Goal: Task Accomplishment & Management: Use online tool/utility

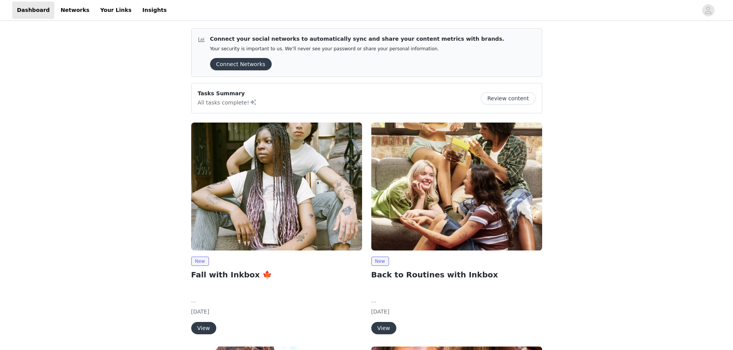
click at [386, 329] on button "View" at bounding box center [383, 328] width 25 height 12
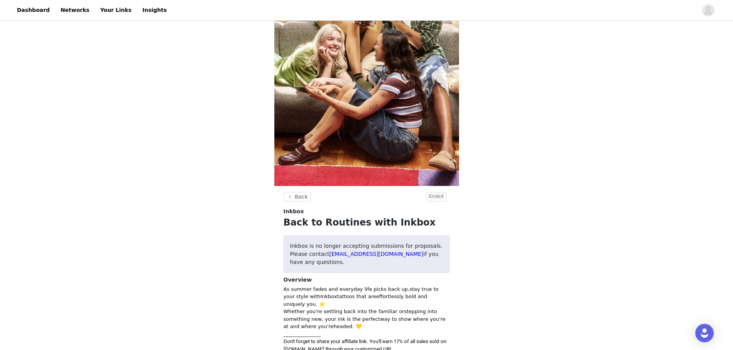
scroll to position [231, 0]
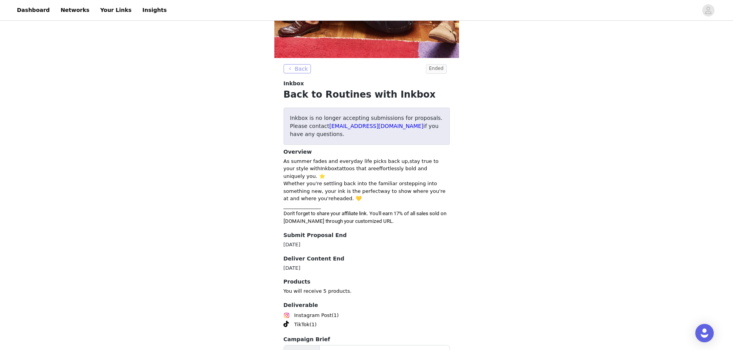
click at [295, 69] on button "Back" at bounding box center [297, 68] width 28 height 9
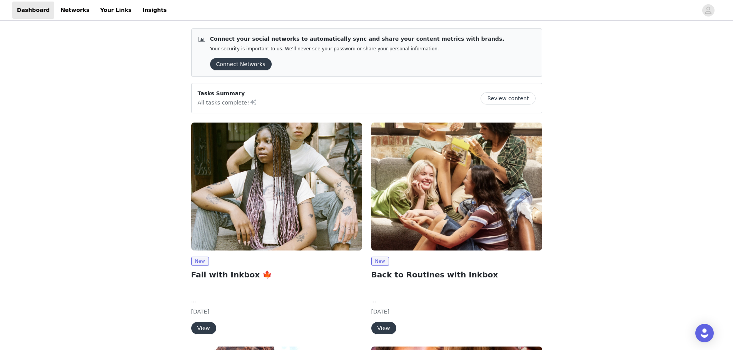
click at [204, 332] on button "View" at bounding box center [203, 328] width 25 height 12
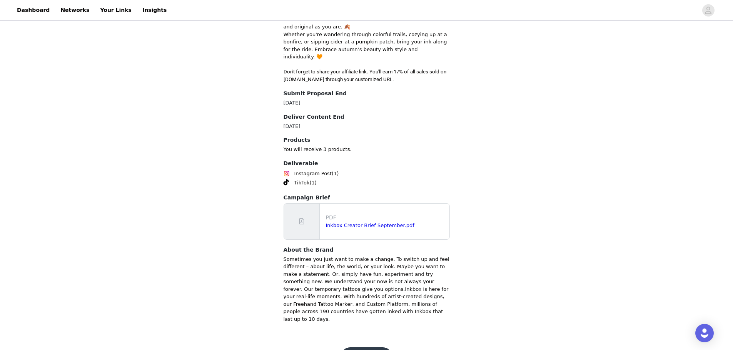
scroll to position [301, 0]
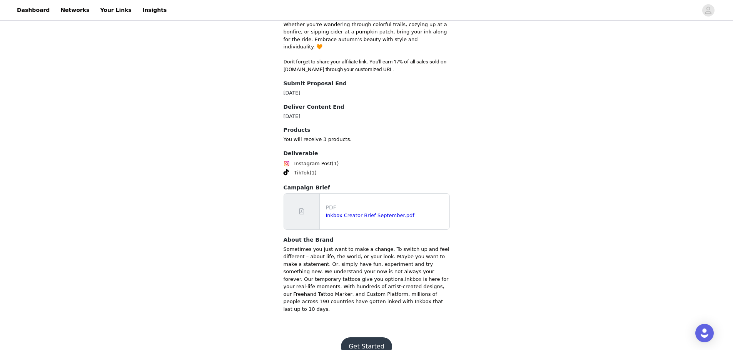
click at [367, 341] on button "Get Started" at bounding box center [366, 347] width 51 height 18
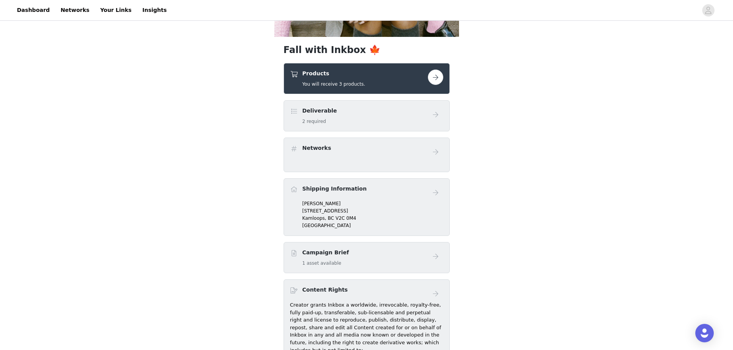
scroll to position [231, 0]
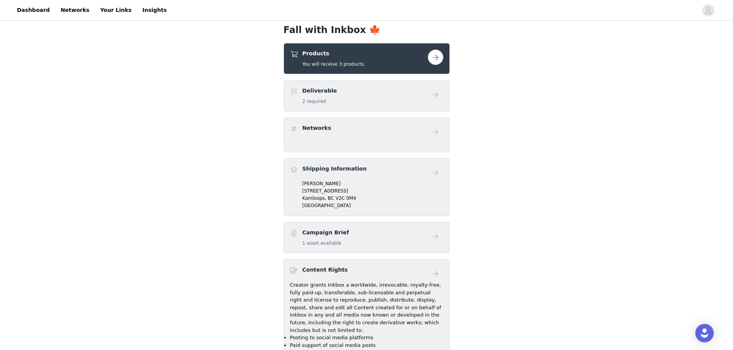
click at [434, 56] on button "button" at bounding box center [435, 57] width 15 height 15
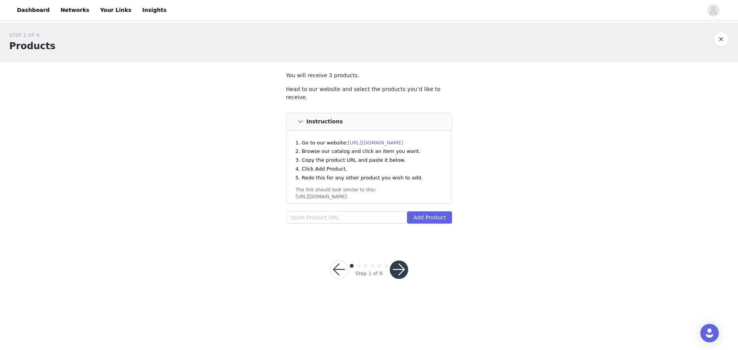
click at [358, 202] on div "Head to our website and select the products you’d like to receive. Instructions…" at bounding box center [369, 156] width 166 height 142
click at [353, 212] on input "text" at bounding box center [346, 218] width 121 height 12
paste input "[URL][DOMAIN_NAME]"
type input "[URL][DOMAIN_NAME]"
click at [431, 212] on button "Add Product" at bounding box center [429, 218] width 45 height 12
